Goal: Task Accomplishment & Management: Complete application form

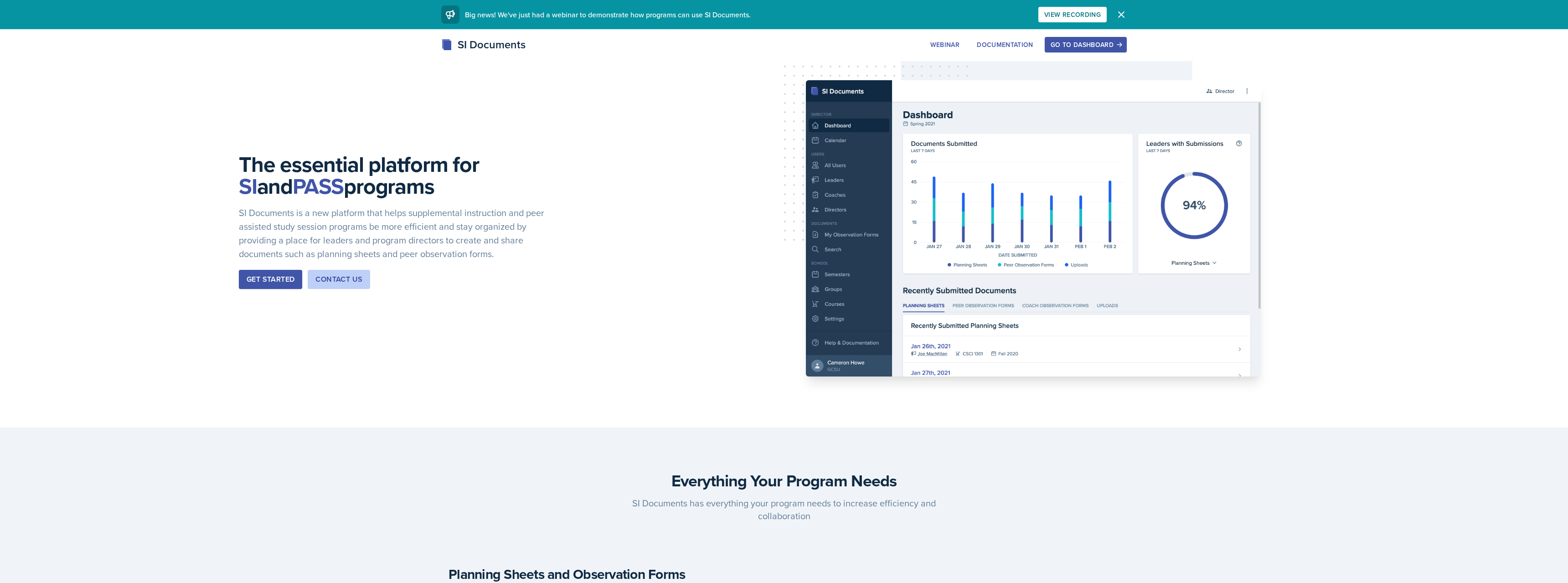
click at [1071, 42] on div "Go to Dashboard" at bounding box center [1085, 44] width 70 height 8
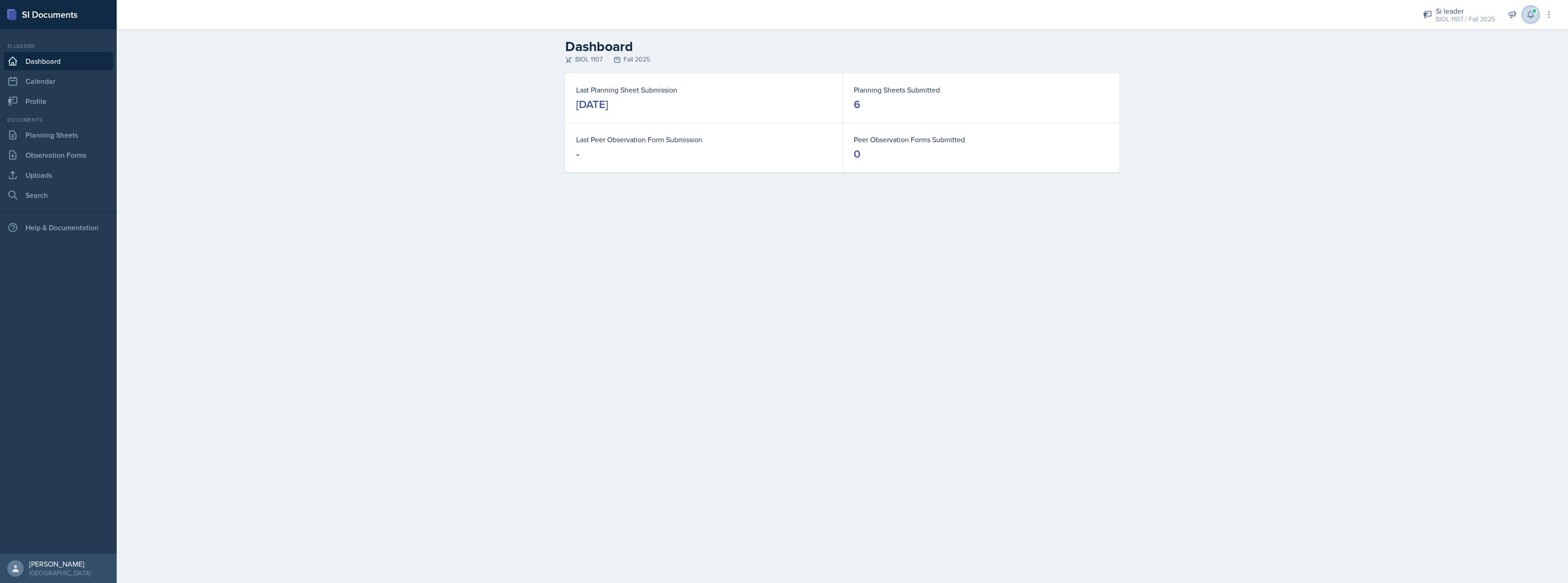
click at [1525, 17] on button at bounding box center [1530, 14] width 16 height 16
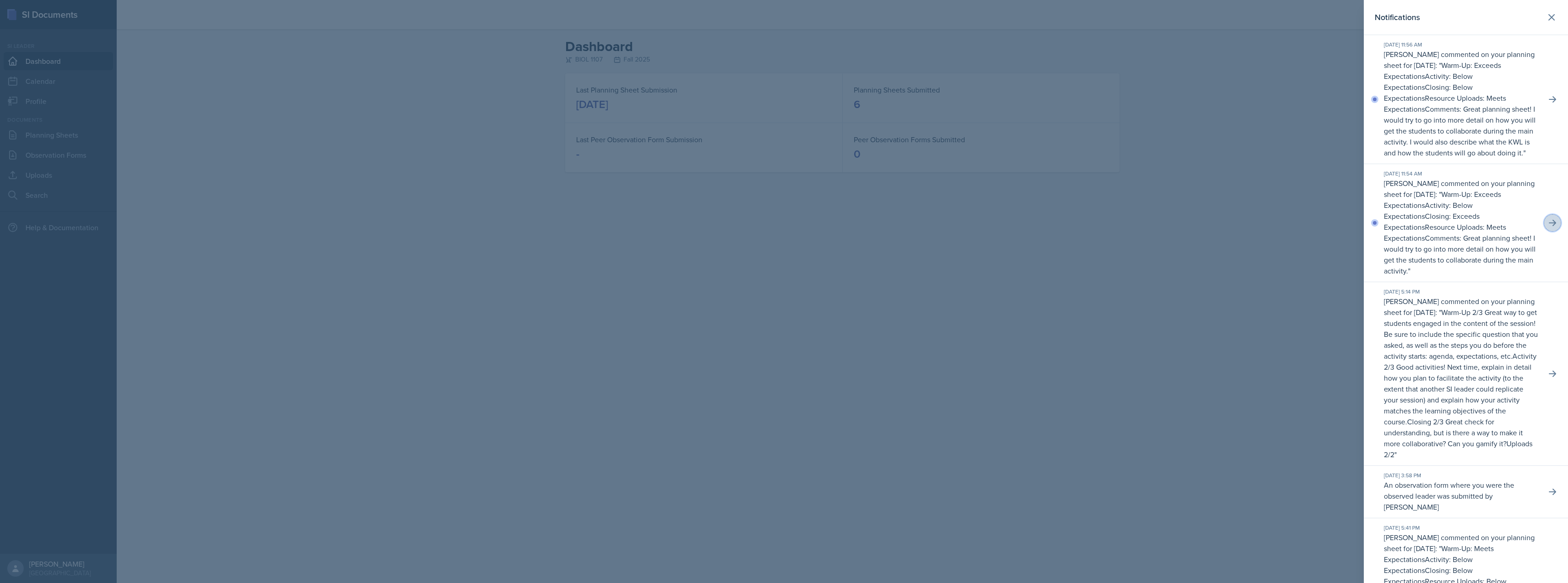
click at [1549, 225] on icon at bounding box center [1552, 222] width 9 height 9
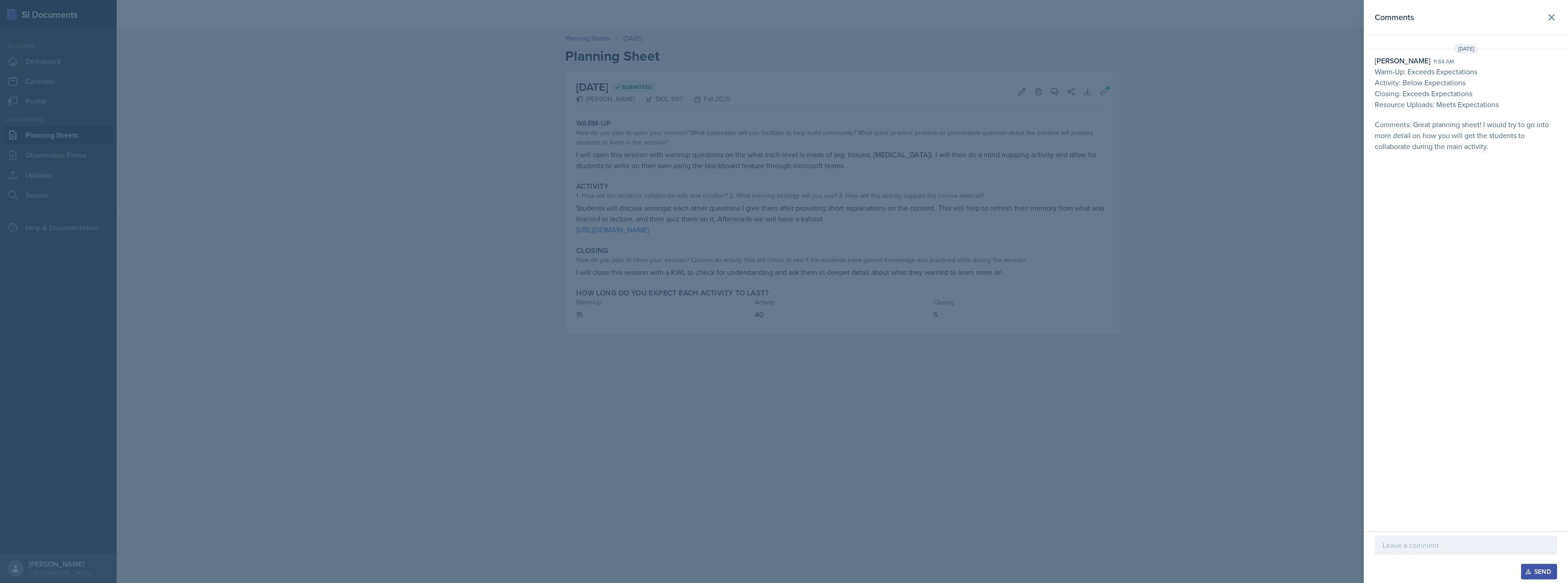
click at [1205, 157] on div at bounding box center [784, 291] width 1568 height 583
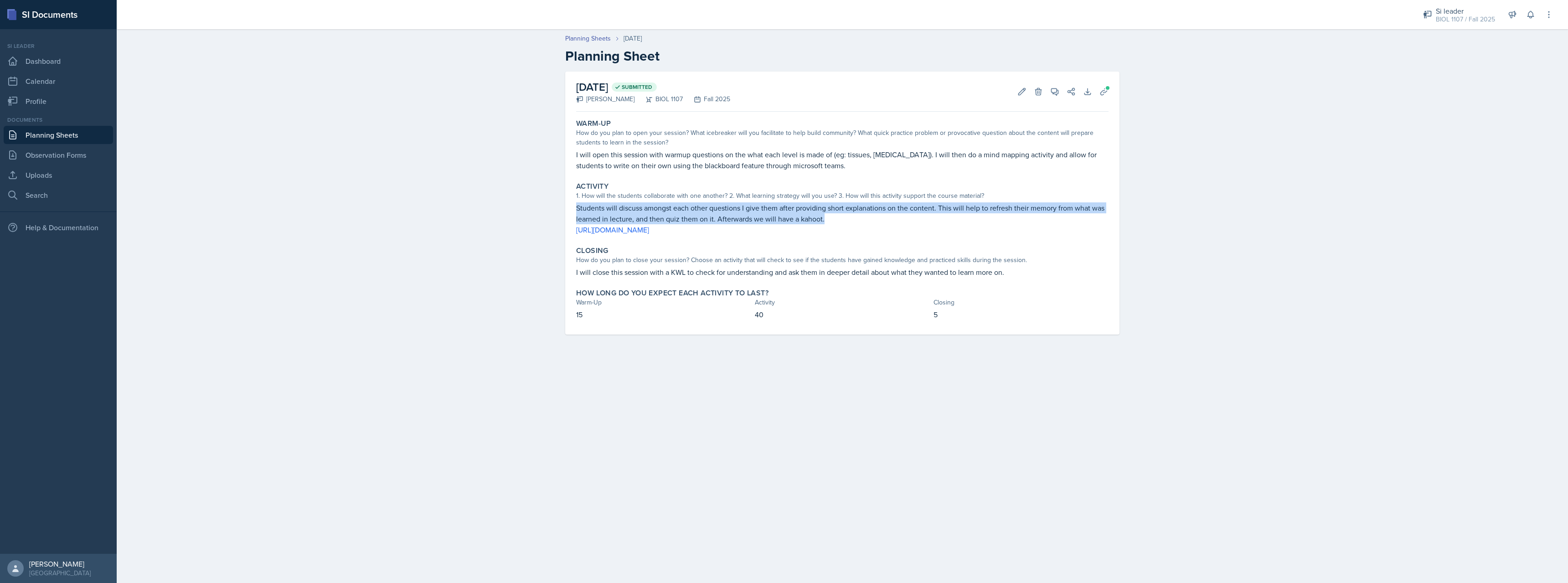
drag, startPoint x: 829, startPoint y: 218, endPoint x: 572, endPoint y: 204, distance: 257.4
click at [572, 204] on div "[DATE] Submitted [PERSON_NAME] BIOL 1107 Fall 2025 Edit Delete View Comments Co…" at bounding box center [842, 203] width 554 height 263
copy p "Students will discuss amongst each other questions I give them after providing …"
click at [74, 138] on link "Planning Sheets" at bounding box center [58, 134] width 109 height 18
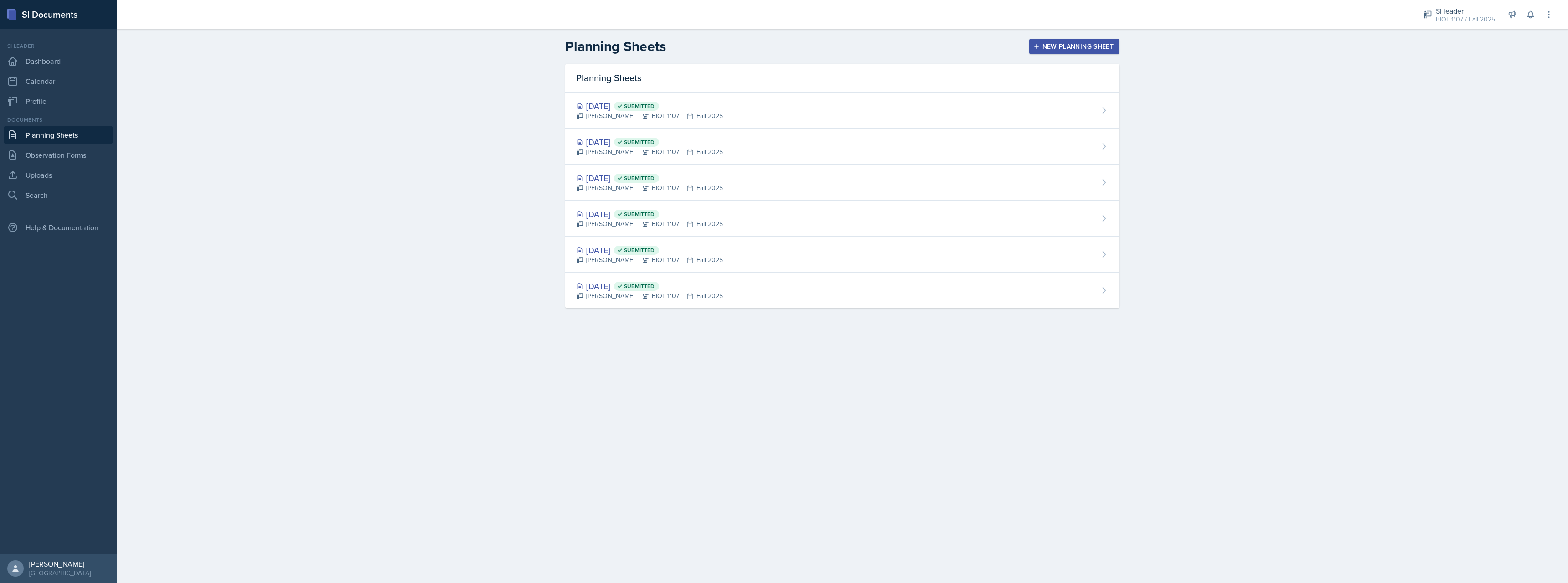
click at [1094, 48] on div "New Planning Sheet" at bounding box center [1074, 46] width 78 height 8
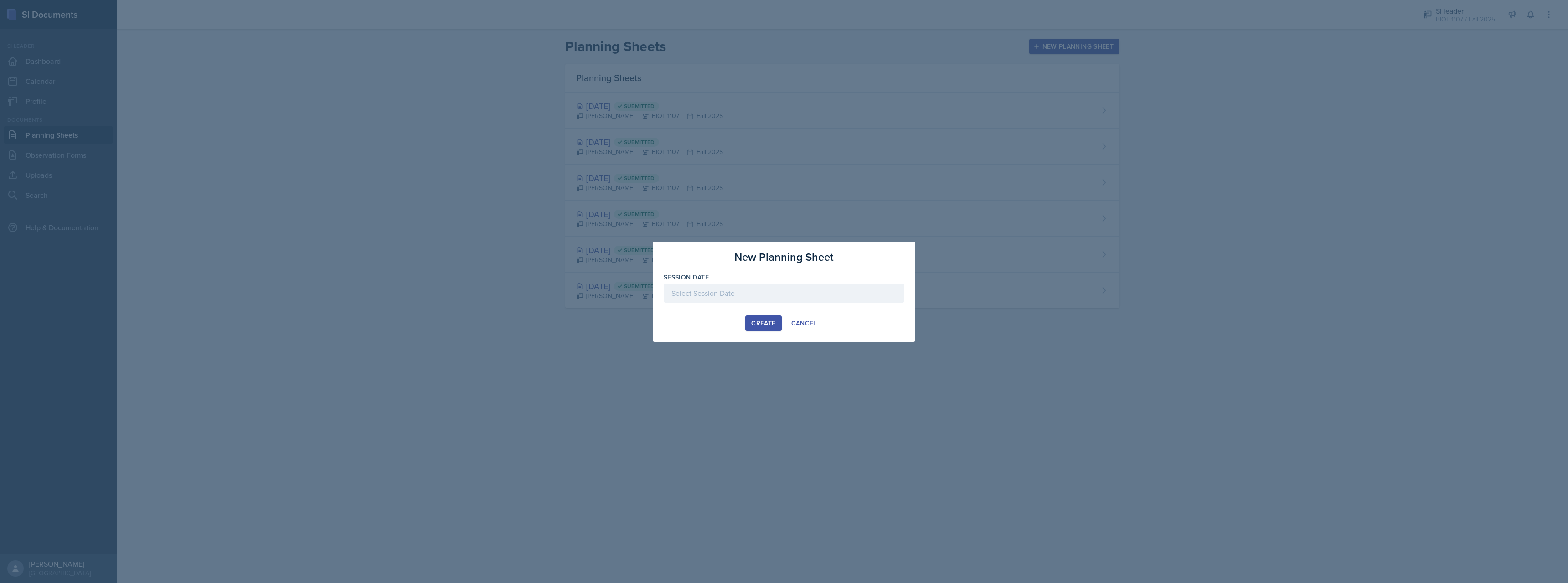
click at [770, 299] on div at bounding box center [784, 293] width 241 height 20
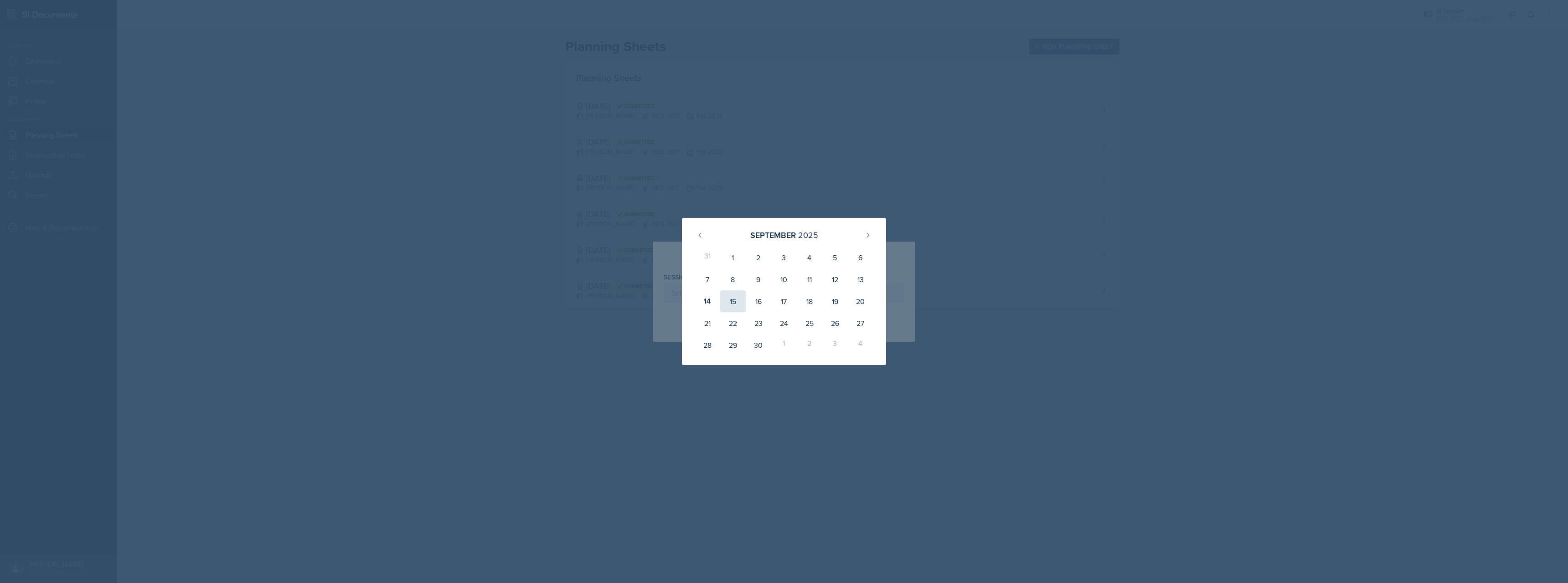
click at [731, 303] on div "15" at bounding box center [733, 301] width 25 height 22
type input "[DATE]"
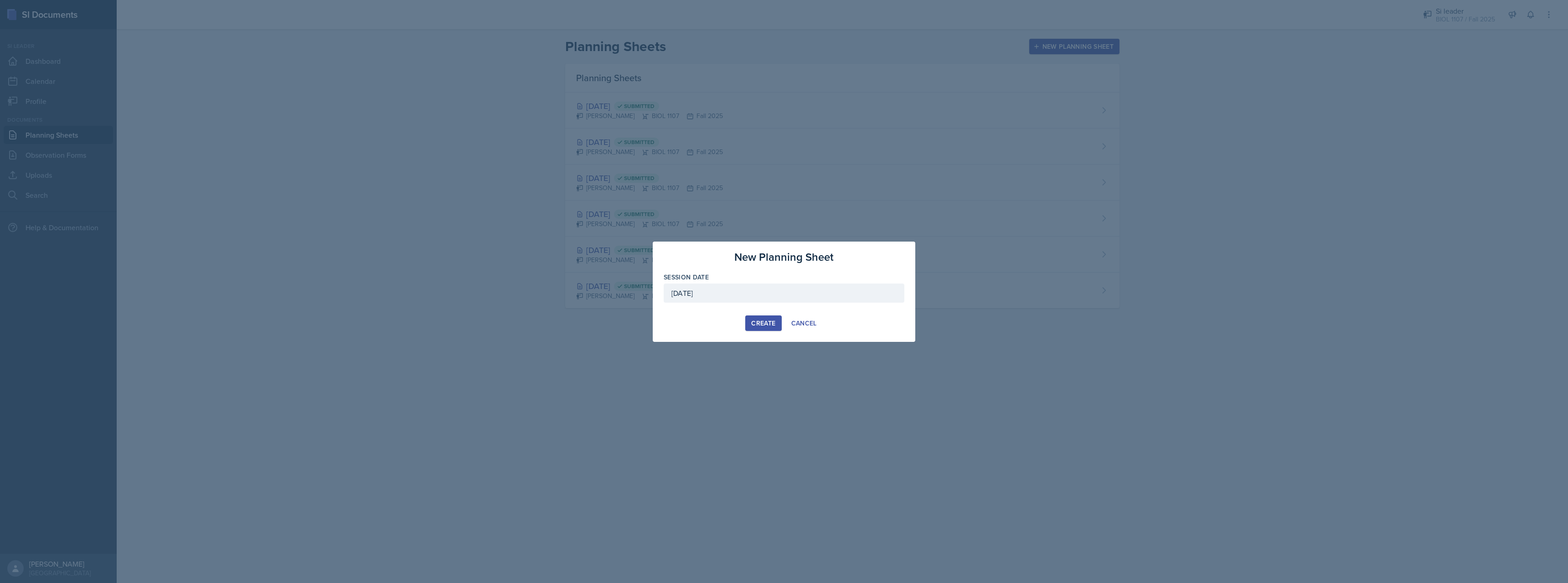
click at [759, 321] on div "Create" at bounding box center [763, 323] width 24 height 8
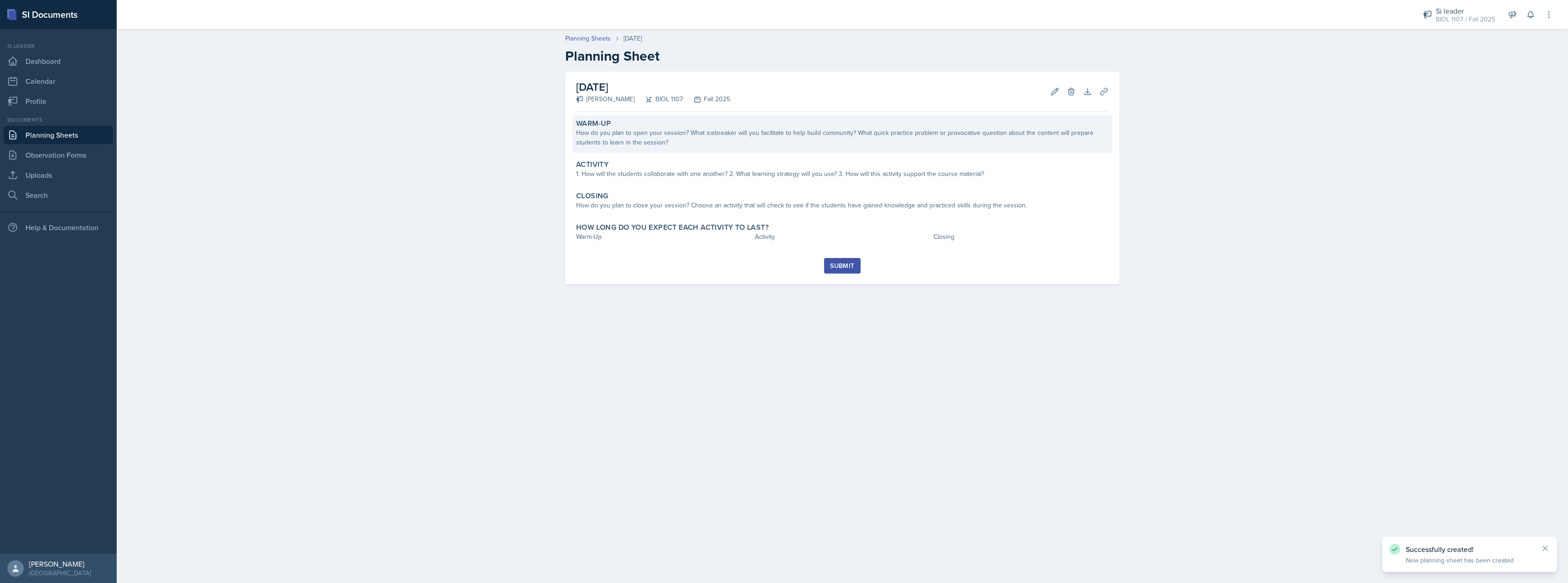
click at [647, 127] on div "Warm-Up" at bounding box center [842, 123] width 532 height 9
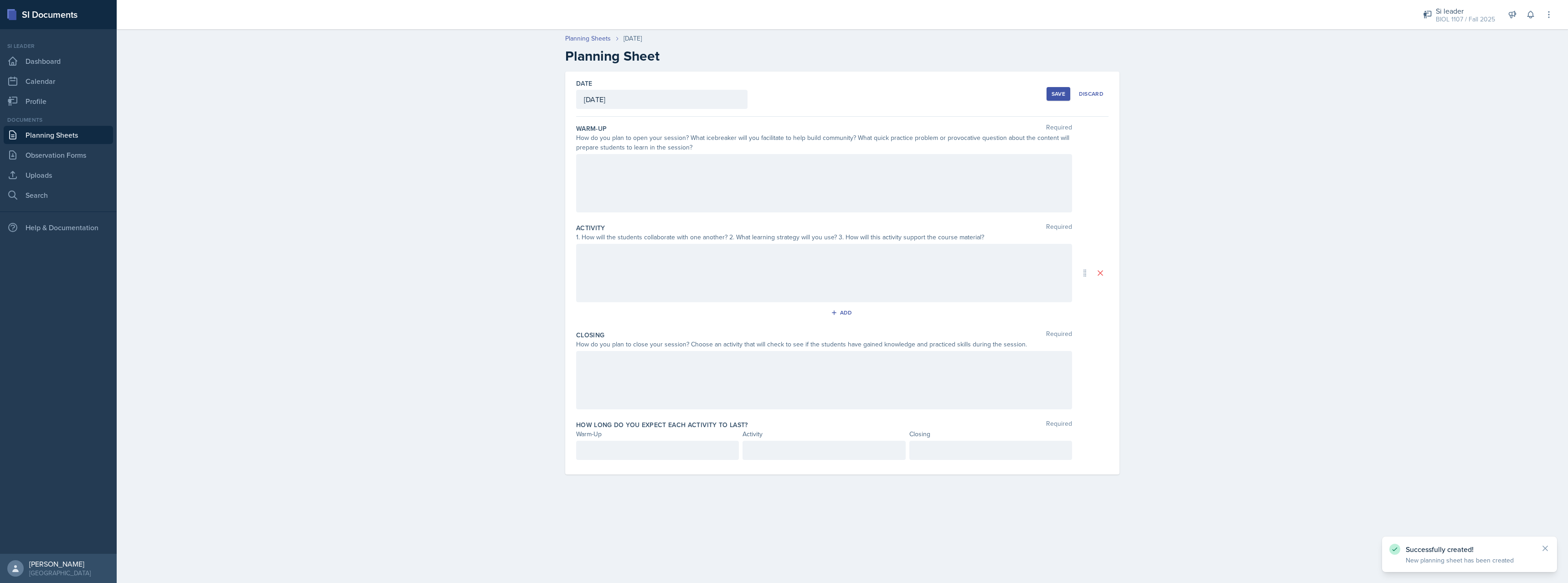
click at [665, 192] on div at bounding box center [824, 183] width 496 height 59
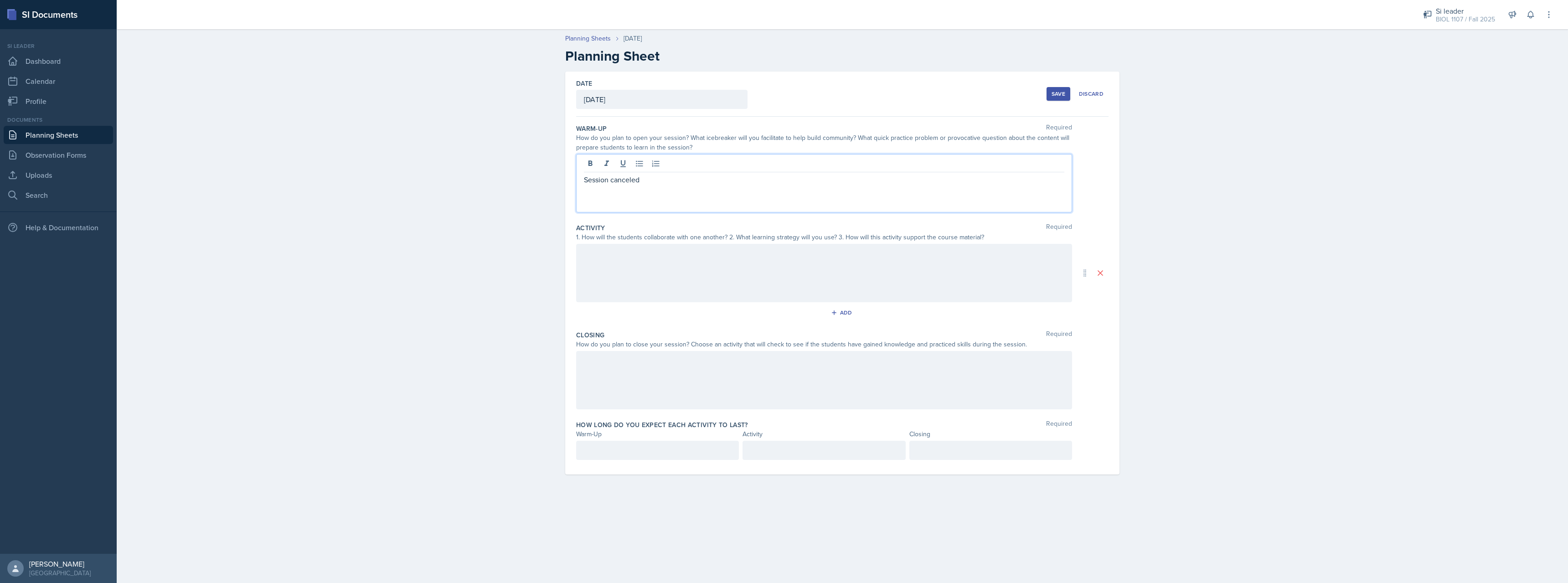
click at [633, 101] on div "[DATE]" at bounding box center [662, 99] width 171 height 20
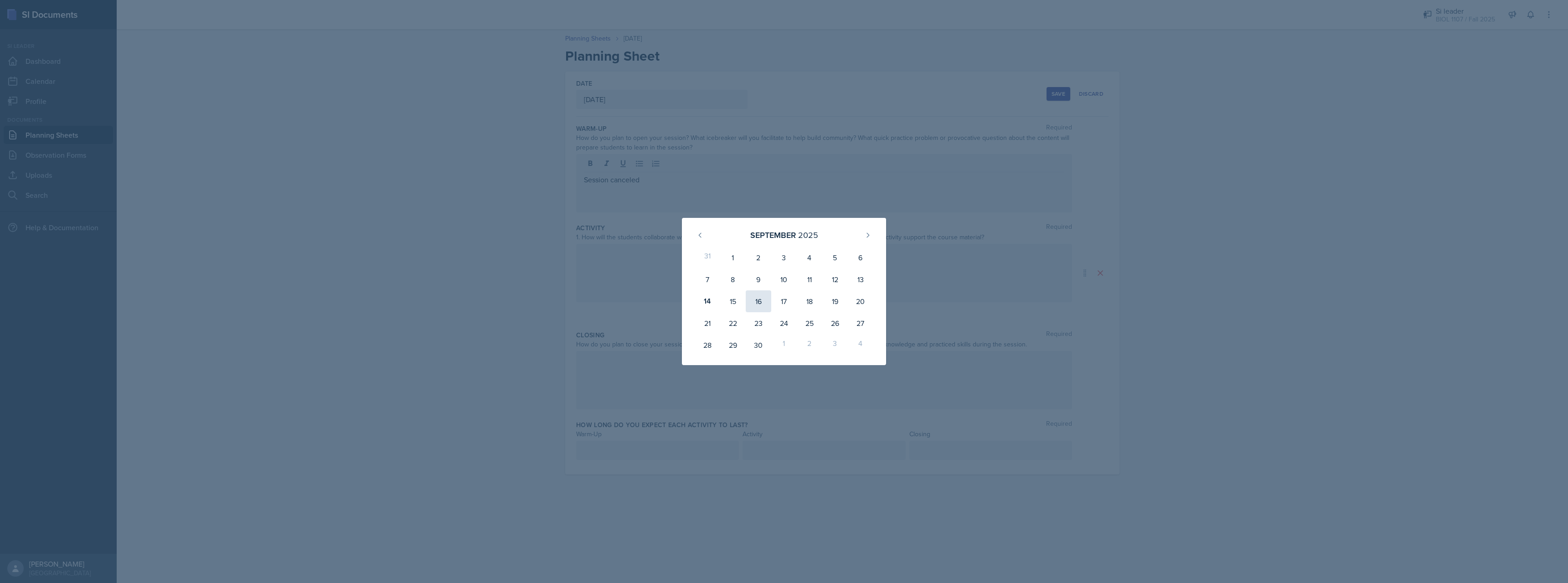
click at [754, 305] on div "16" at bounding box center [759, 301] width 25 height 22
type input "[DATE]"
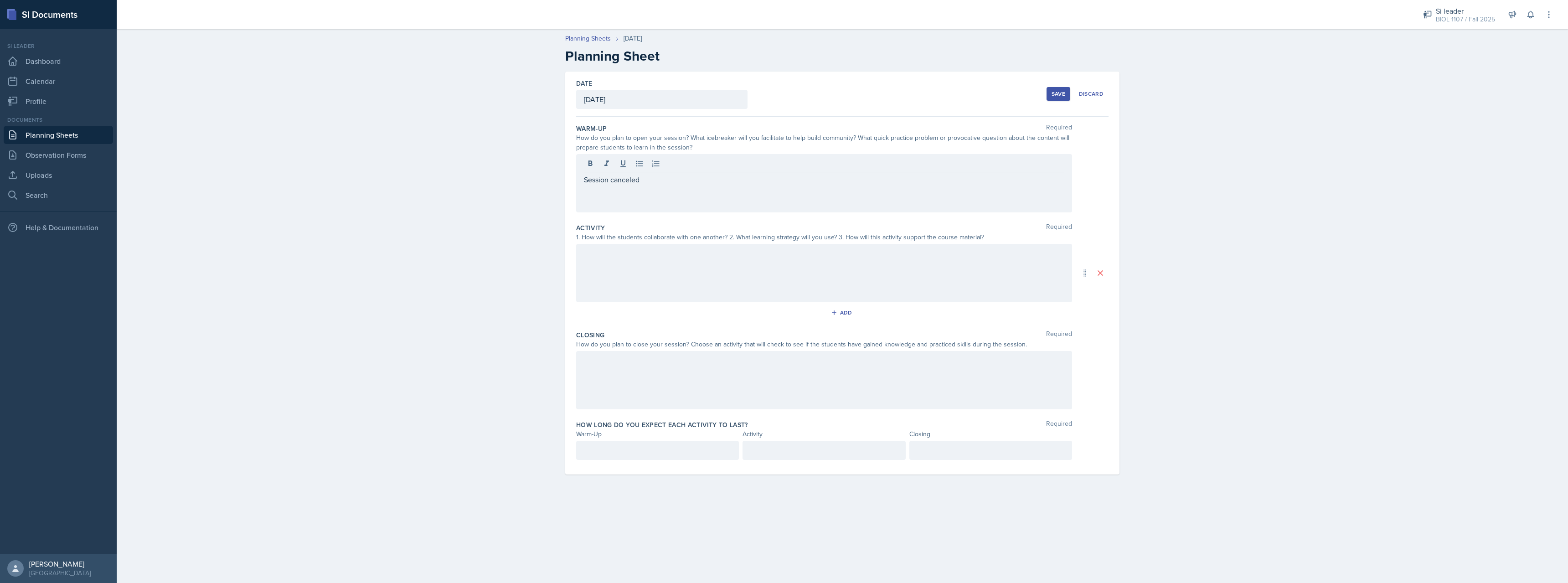
click at [1182, 337] on div "Planning Sheets [DATE] Planning Sheet Date [DATE] [DATE] 31 1 2 3 4 5 6 7 8 9 1…" at bounding box center [843, 261] width 1451 height 472
click at [682, 172] on div "Session canceled" at bounding box center [824, 183] width 496 height 59
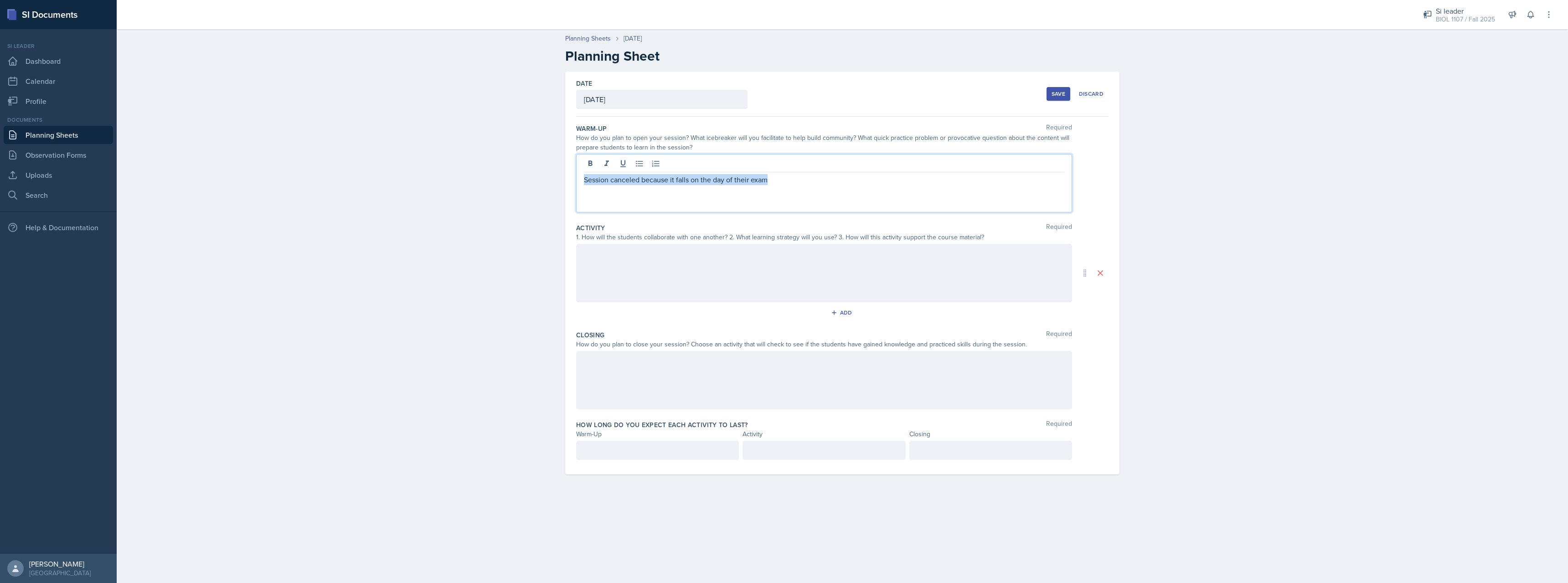
drag, startPoint x: 787, startPoint y: 187, endPoint x: 378, endPoint y: 118, distance: 414.8
click at [576, 154] on div "Session canceled because it falls on the day of their exam" at bounding box center [824, 183] width 496 height 59
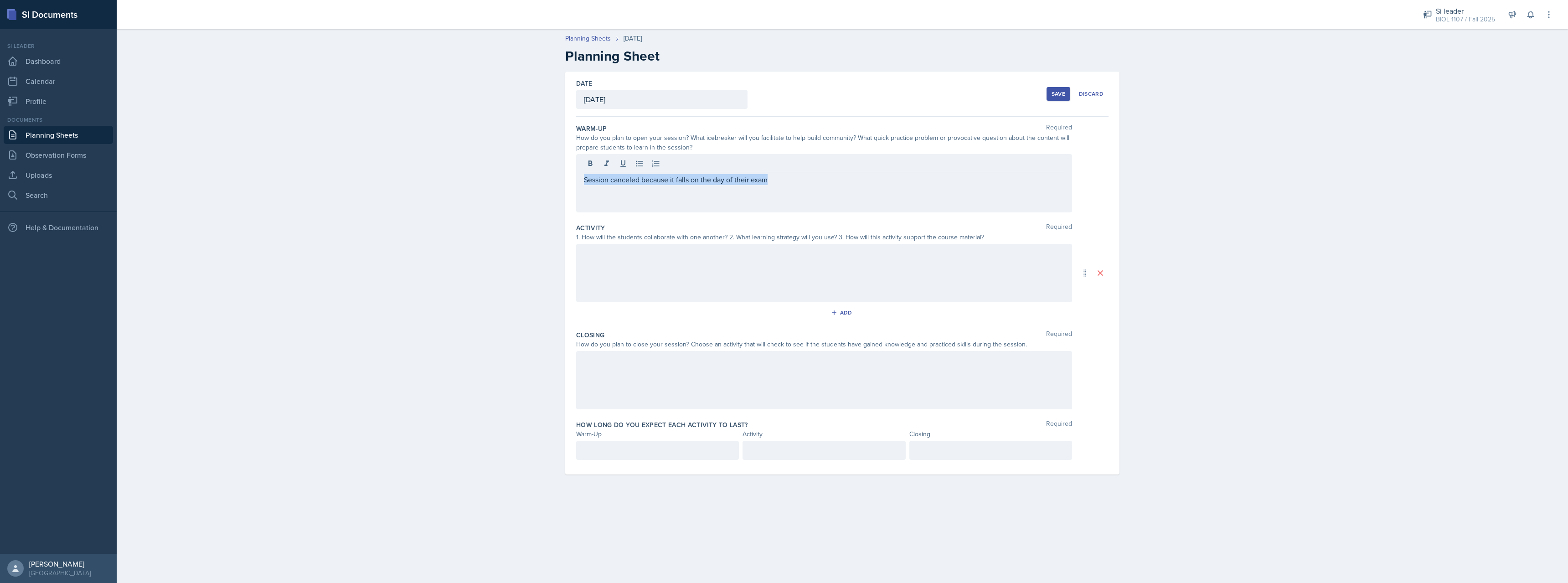
drag, startPoint x: 785, startPoint y: 189, endPoint x: 581, endPoint y: 182, distance: 204.1
click at [581, 182] on div "Session canceled because it falls on the day of their exam" at bounding box center [824, 183] width 496 height 59
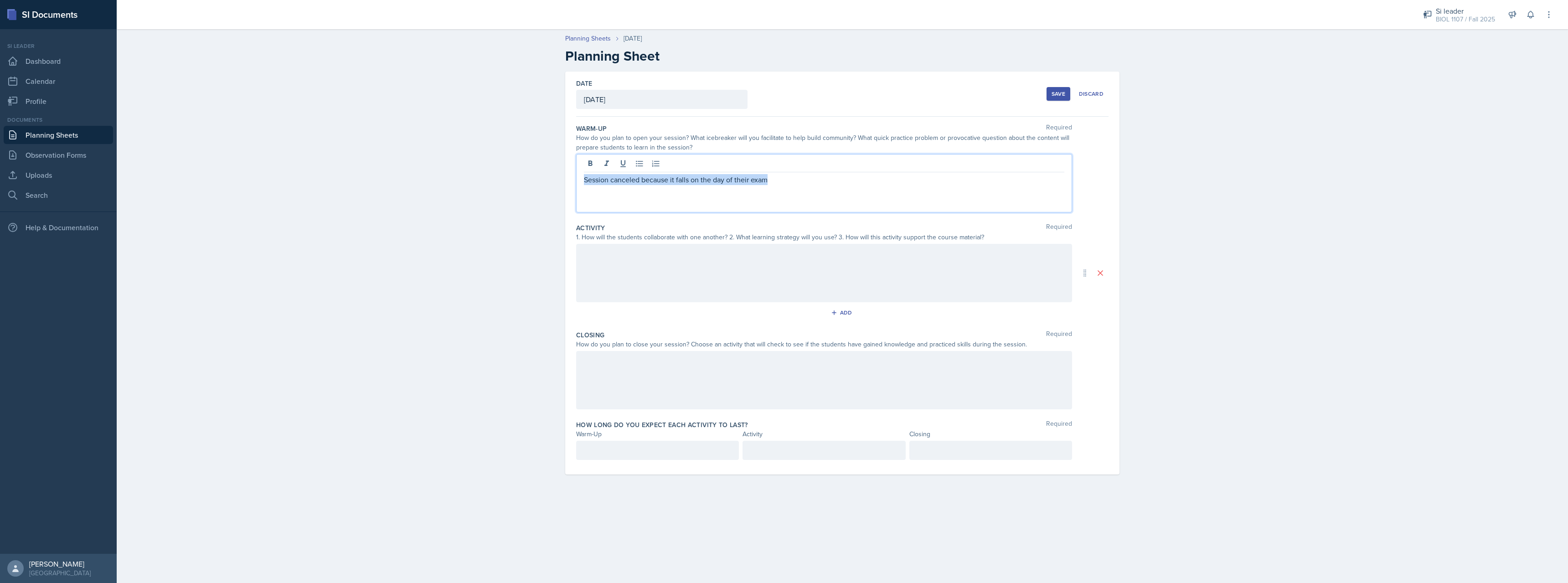
click at [585, 182] on p "Session canceled because it falls on the day of their exam" at bounding box center [824, 179] width 480 height 11
copy p "Session canceled because it falls on the day of their exam"
click at [648, 273] on div at bounding box center [824, 272] width 496 height 59
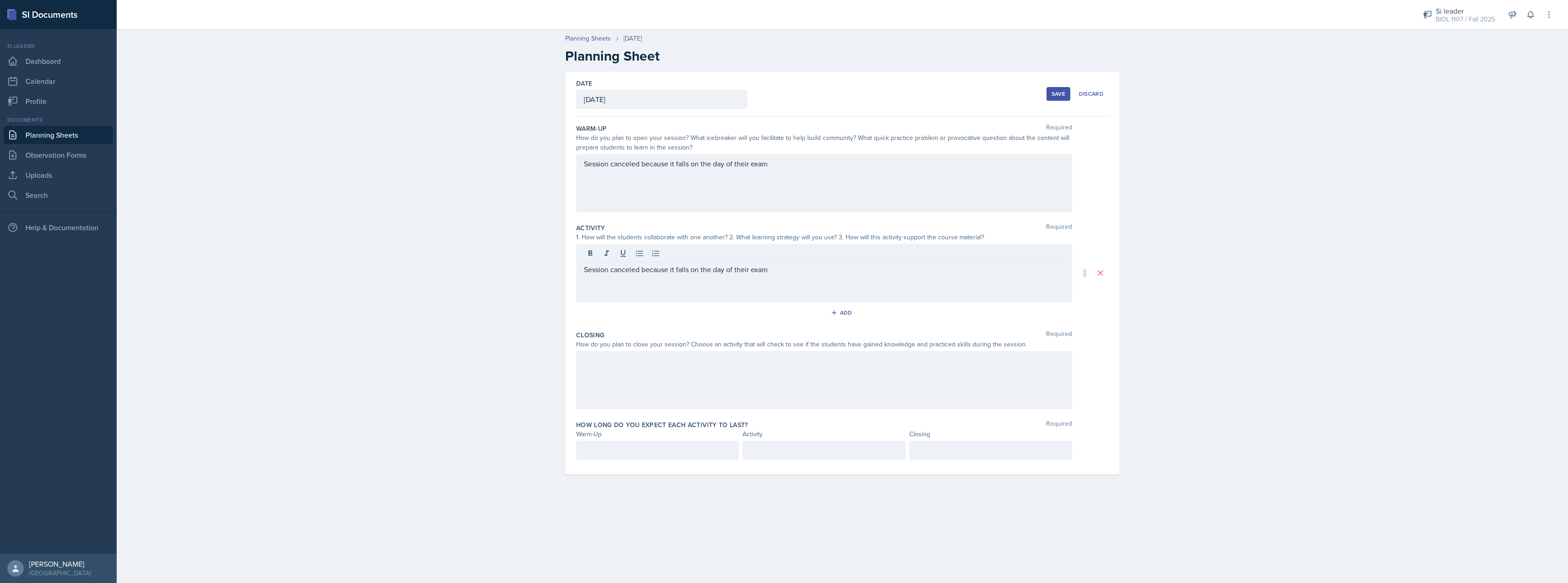
click at [628, 366] on div at bounding box center [824, 380] width 496 height 59
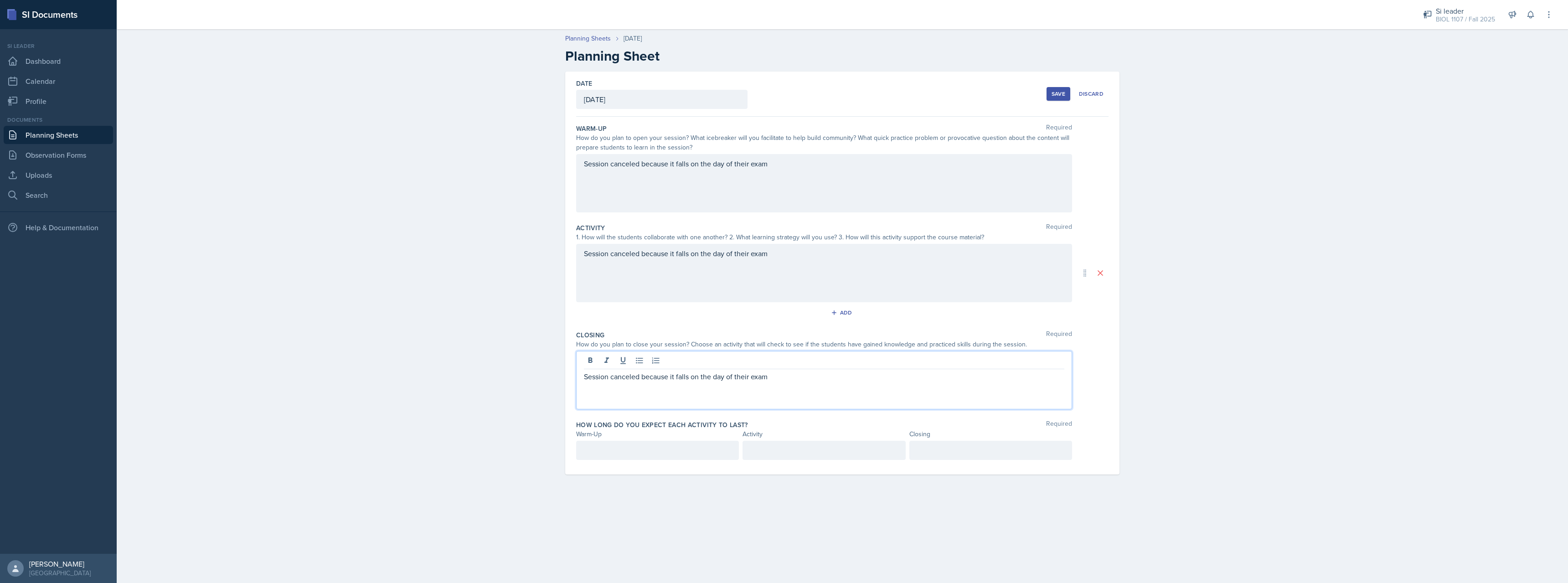
click at [633, 446] on div at bounding box center [658, 450] width 163 height 20
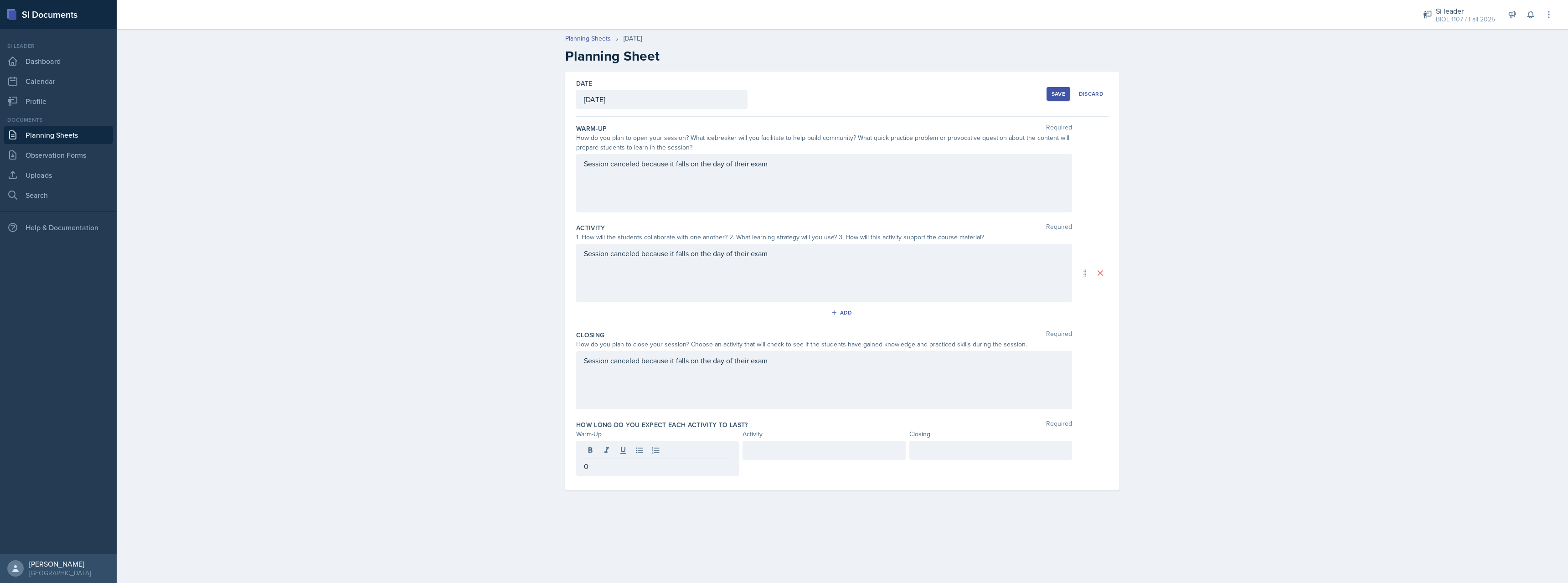
drag, startPoint x: 782, startPoint y: 462, endPoint x: 787, endPoint y: 457, distance: 7.1
click at [783, 463] on div at bounding box center [824, 457] width 163 height 35
click at [788, 457] on div at bounding box center [824, 450] width 163 height 20
click at [960, 450] on div at bounding box center [991, 450] width 163 height 20
click at [1052, 96] on button "Save" at bounding box center [1058, 94] width 24 height 14
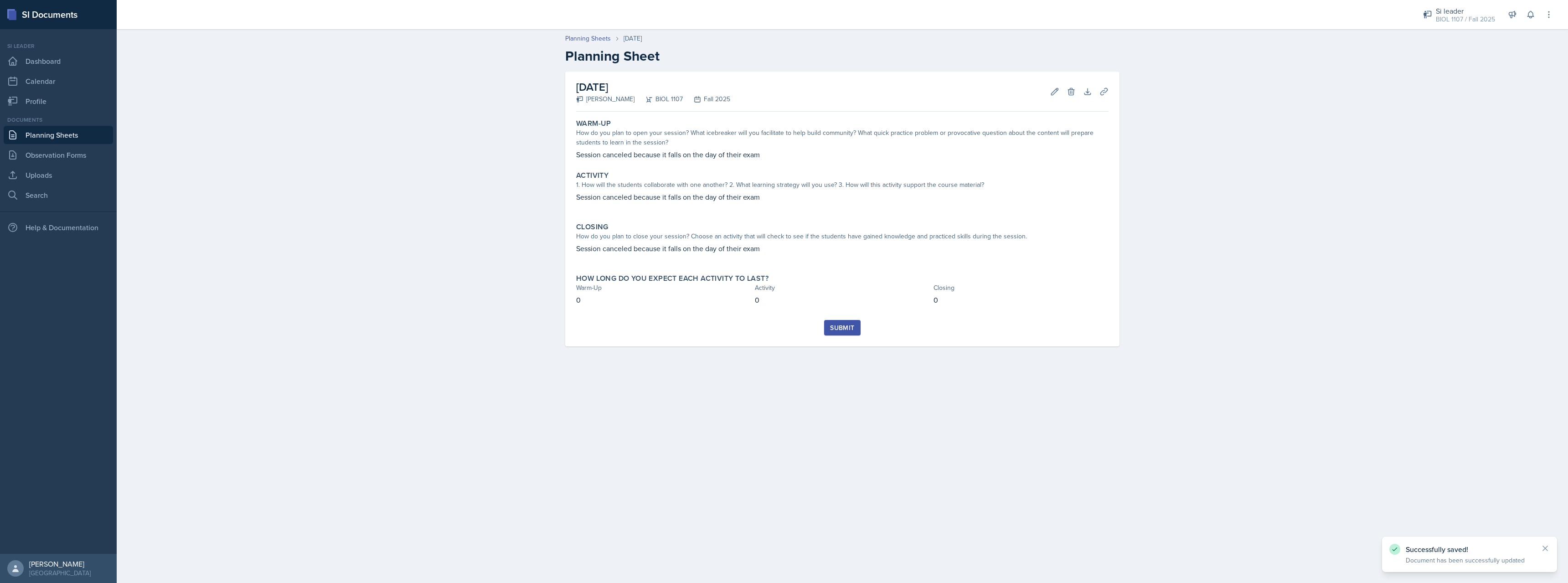
click at [852, 331] on div "Submit" at bounding box center [842, 328] width 24 height 8
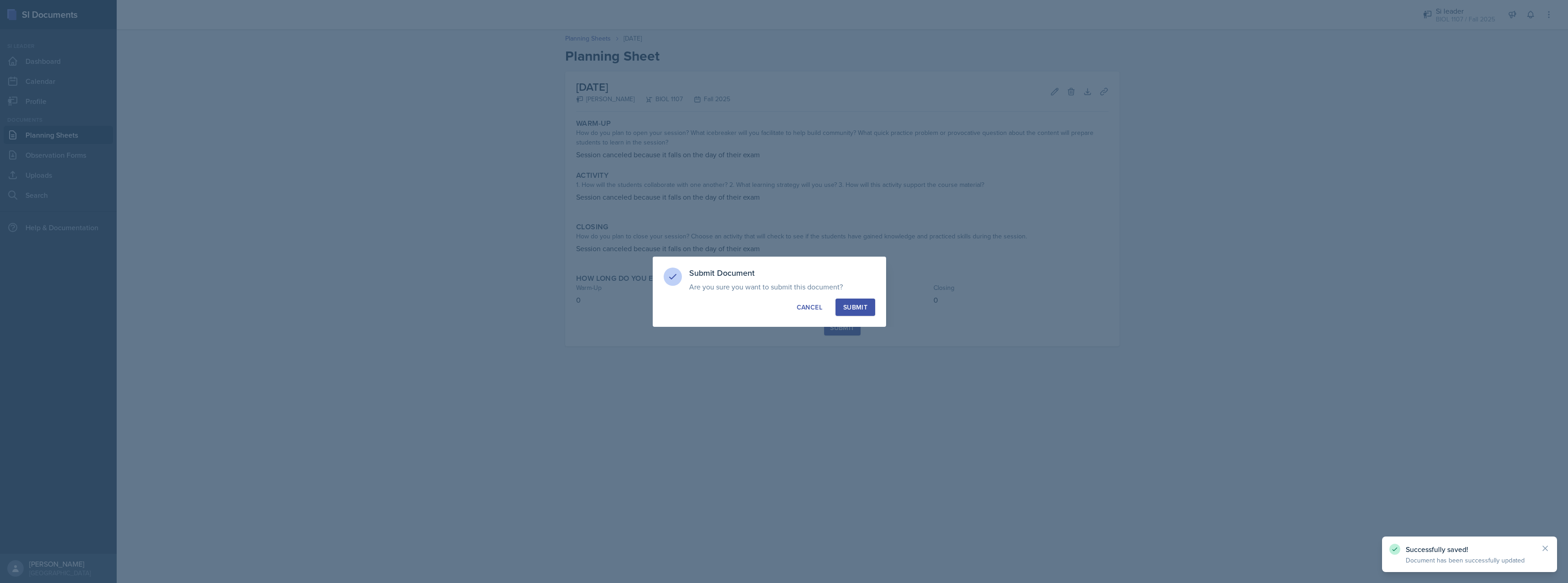
click at [850, 306] on div "Submit" at bounding box center [855, 307] width 24 height 9
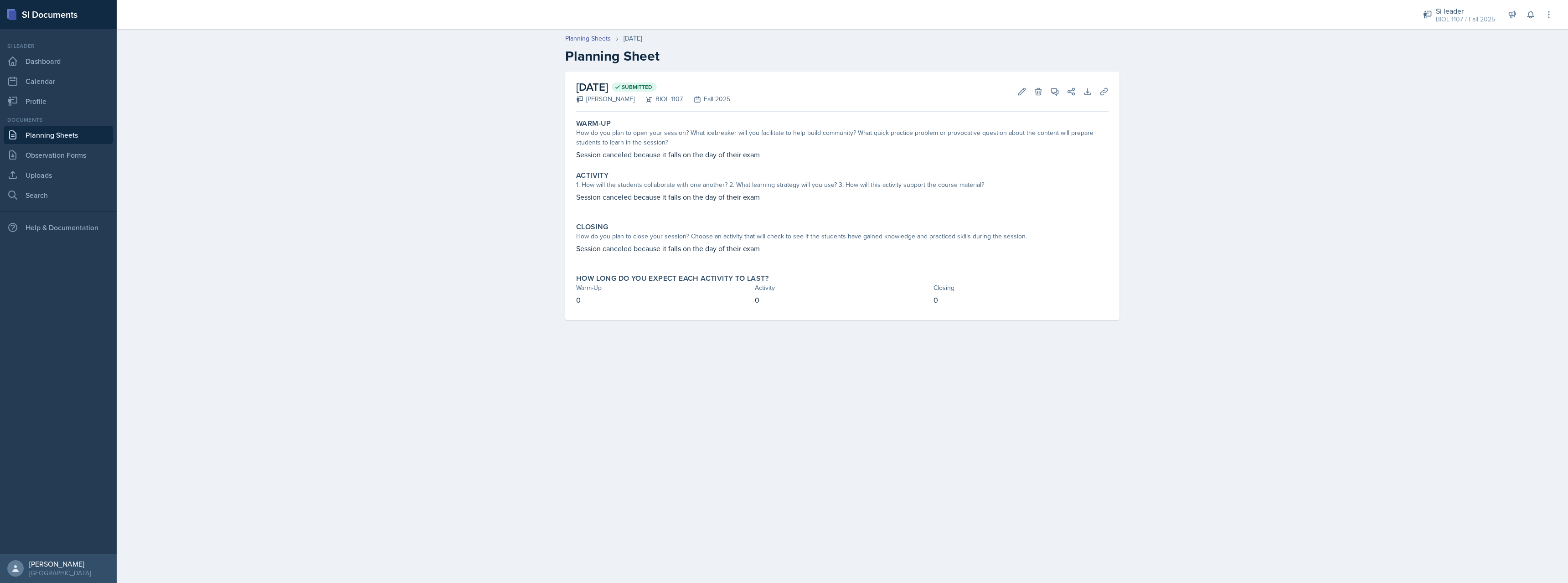
click at [91, 139] on link "Planning Sheets" at bounding box center [58, 134] width 109 height 18
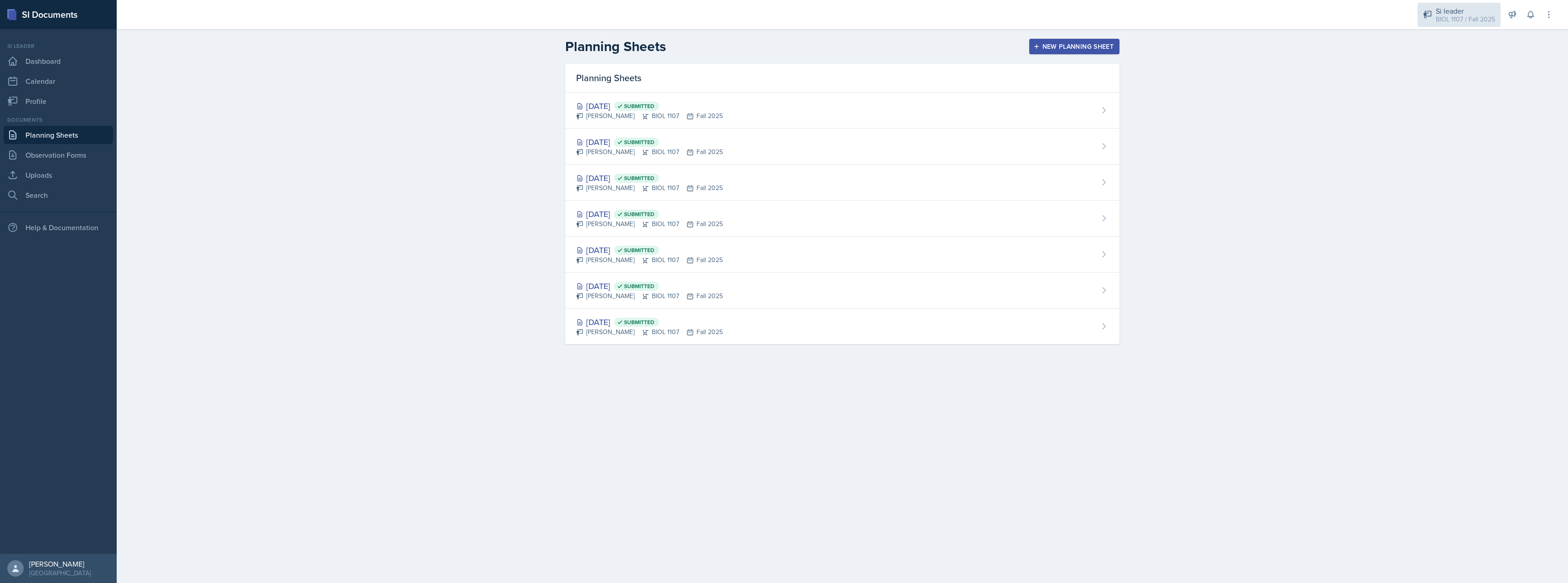
click at [1472, 10] on div "Si leader" at bounding box center [1465, 10] width 59 height 11
click at [1465, 52] on div "BIOL 1107 / Spring 2025" at bounding box center [1464, 49] width 59 height 9
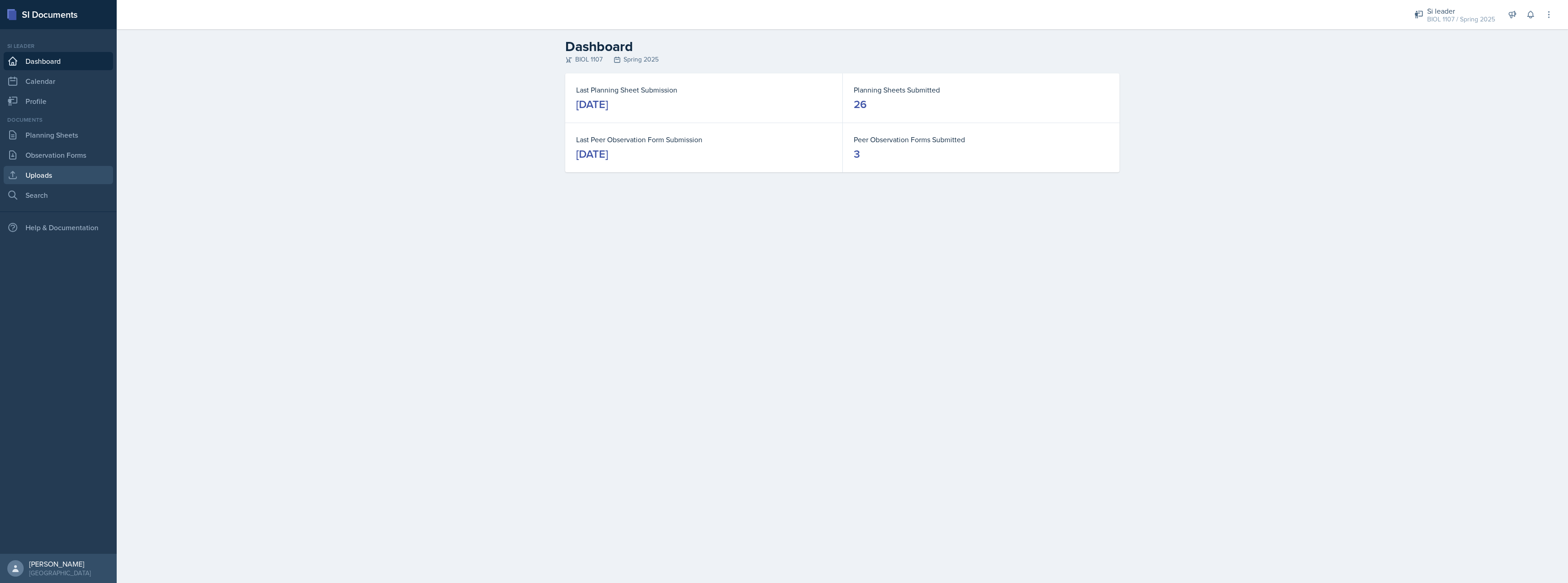
click at [62, 182] on link "Uploads" at bounding box center [58, 175] width 109 height 18
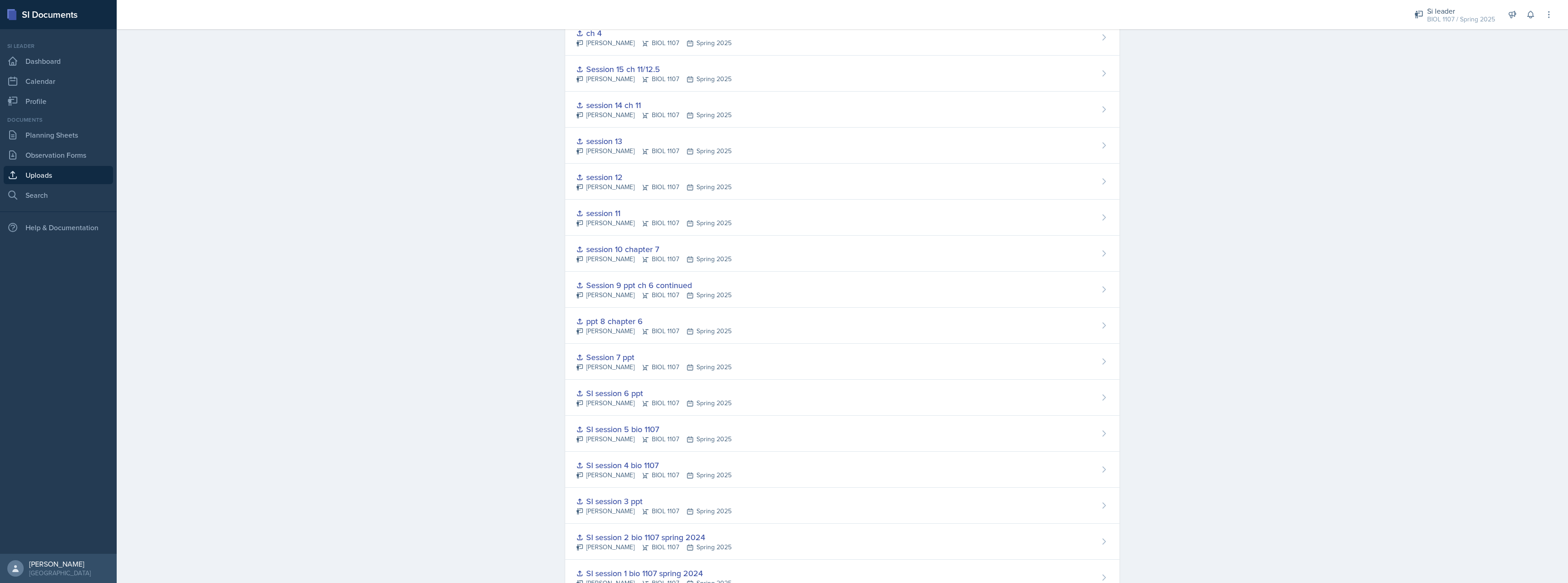
scroll to position [468, 0]
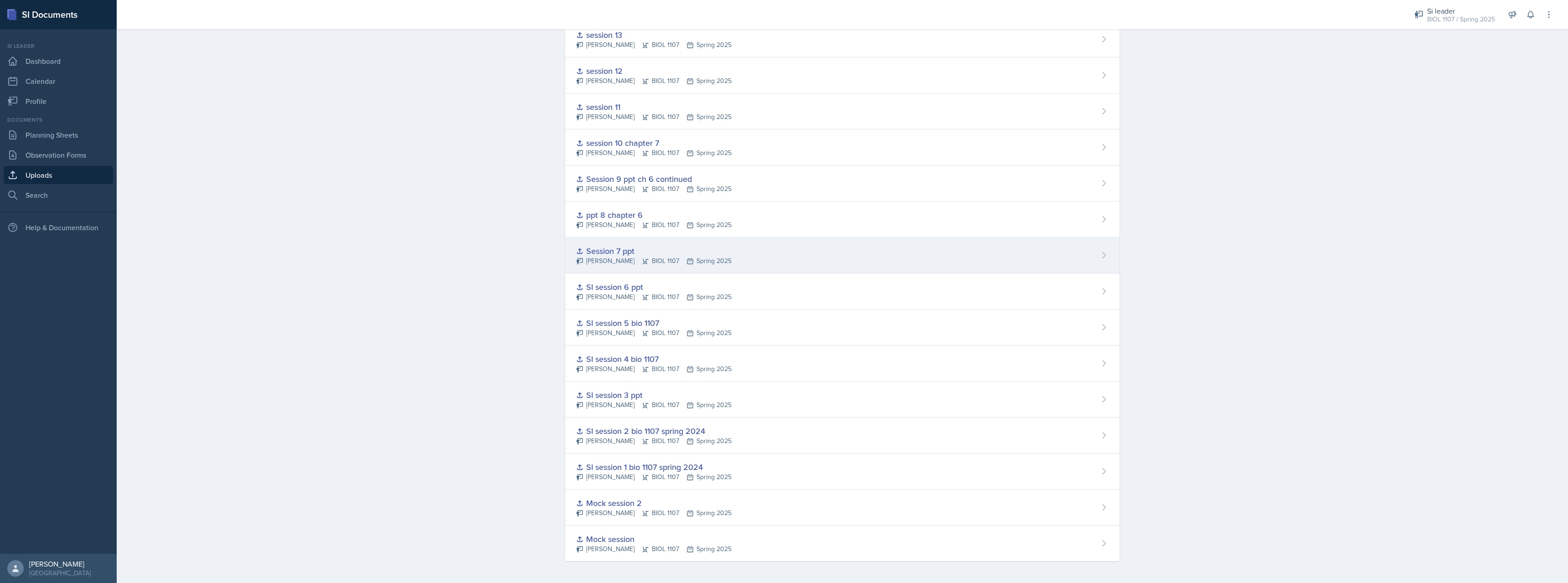
click at [627, 261] on div "[PERSON_NAME] BIOL 1107 Spring 2025" at bounding box center [653, 261] width 155 height 9
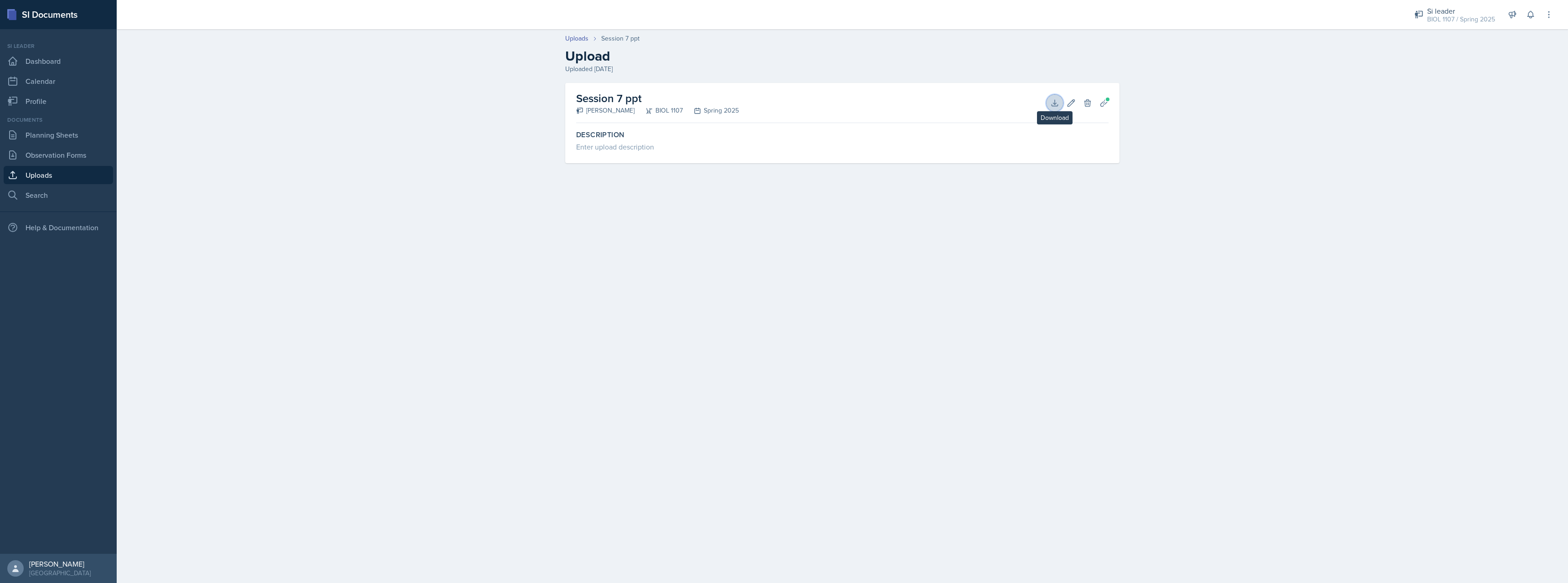
click at [1050, 104] on icon at bounding box center [1055, 103] width 9 height 9
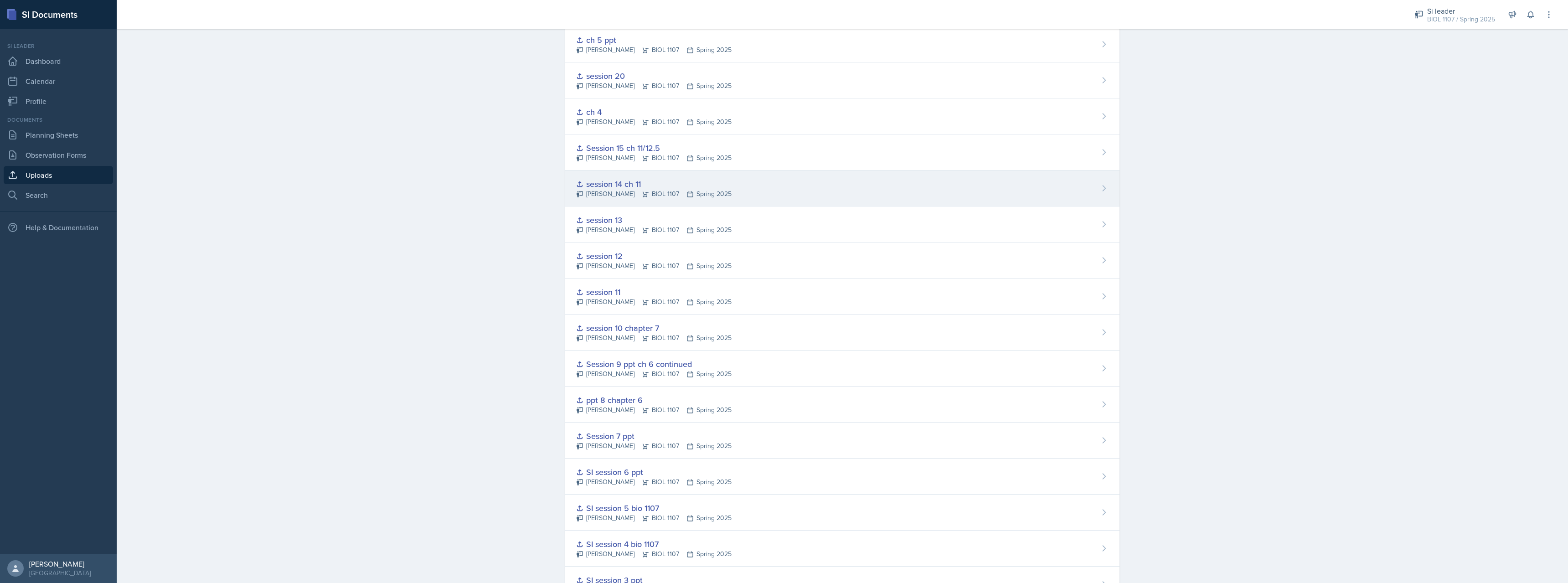
scroll to position [361, 0]
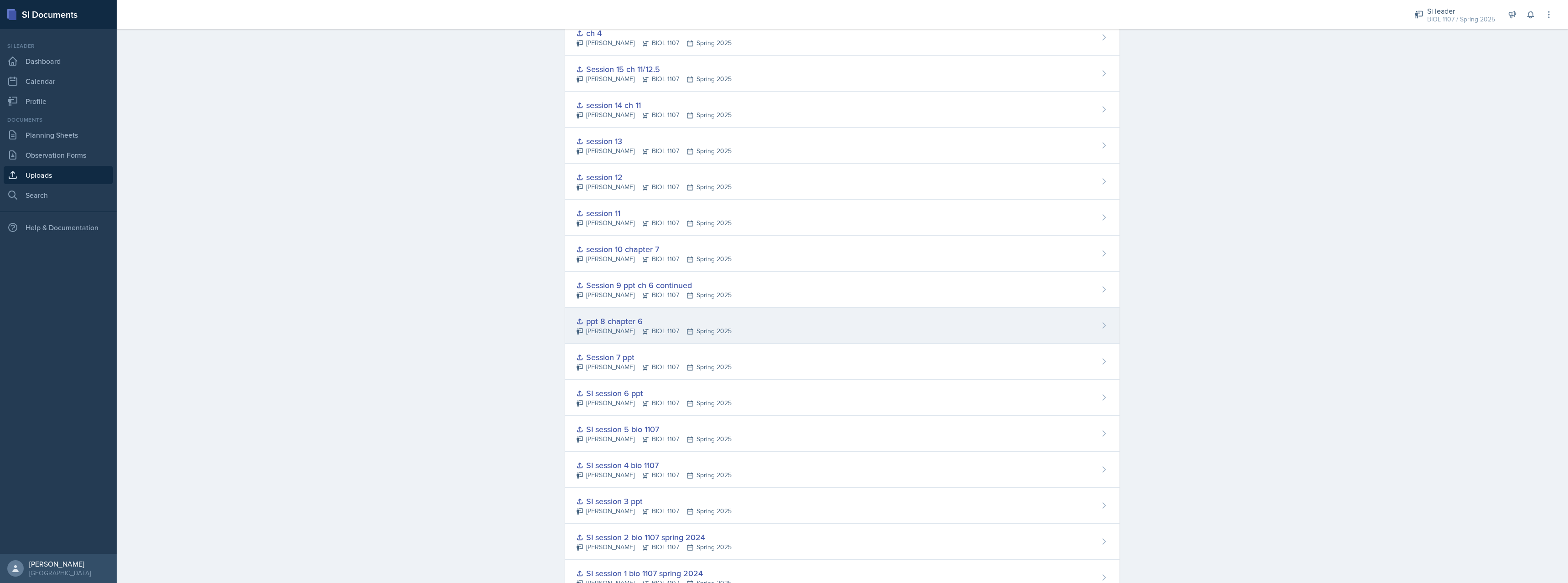
click at [638, 325] on div "ppt 8 chapter 6" at bounding box center [653, 321] width 155 height 13
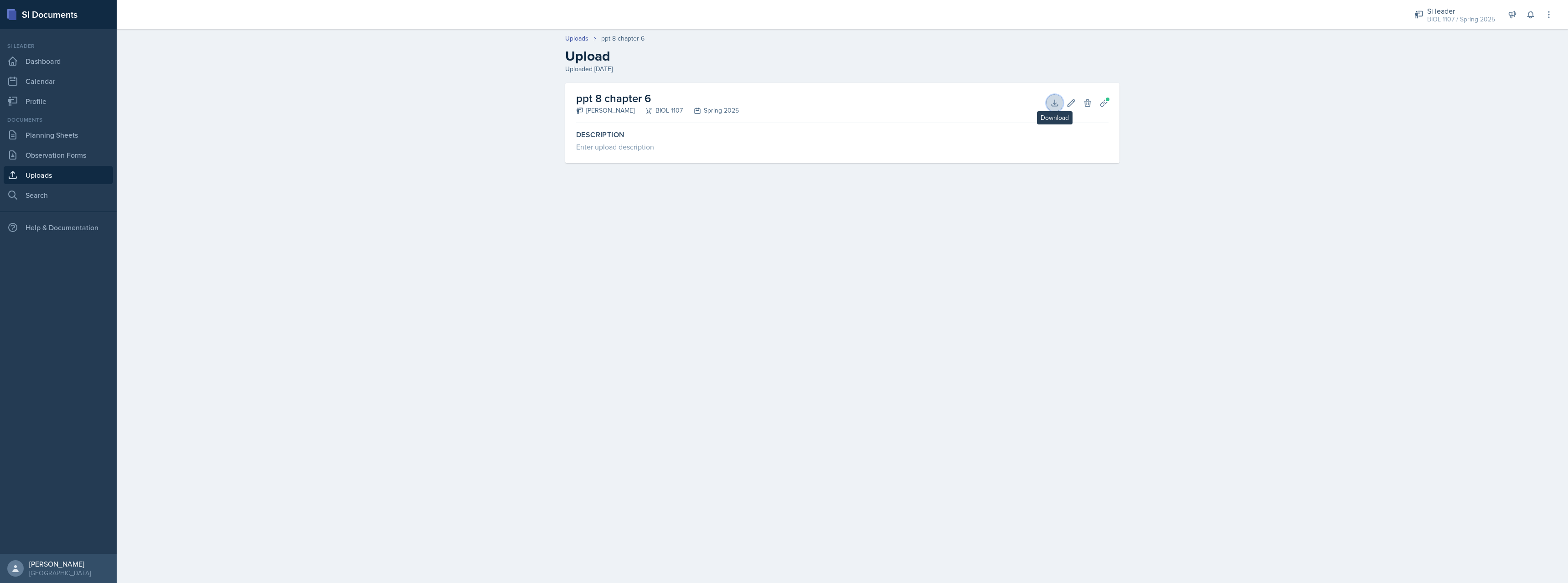
click at [1055, 104] on icon at bounding box center [1054, 103] width 6 height 6
